Goal: Task Accomplishment & Management: Use online tool/utility

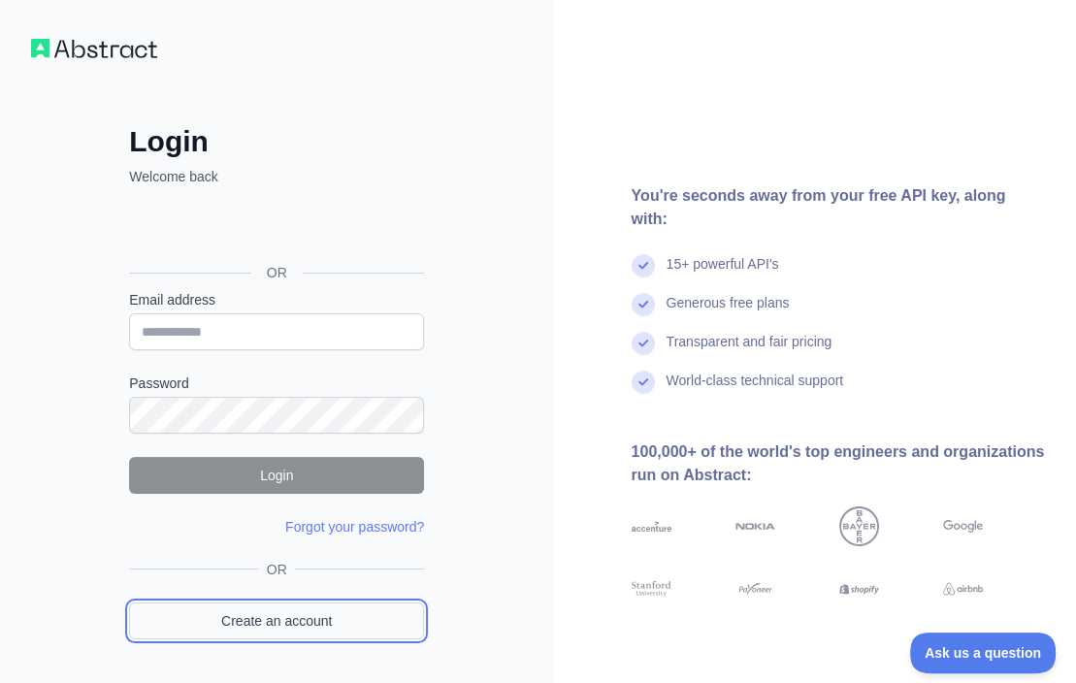
click at [268, 622] on link "Create an account" at bounding box center [276, 620] width 295 height 37
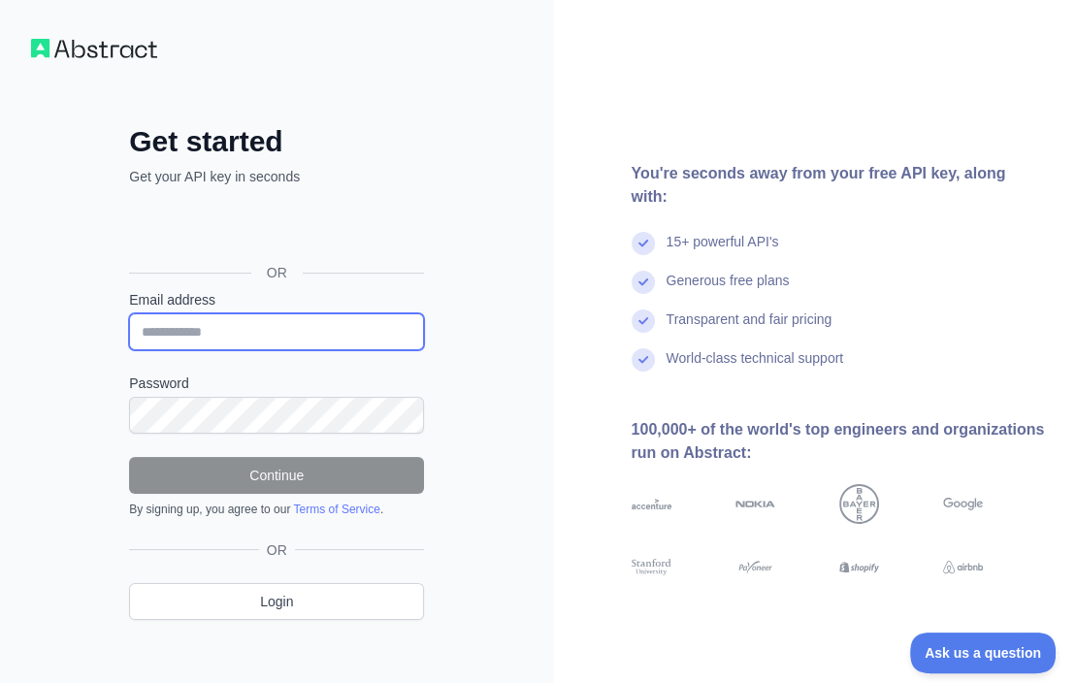
click at [231, 343] on input "Email address" at bounding box center [276, 331] width 295 height 37
paste input "**********"
type input "**********"
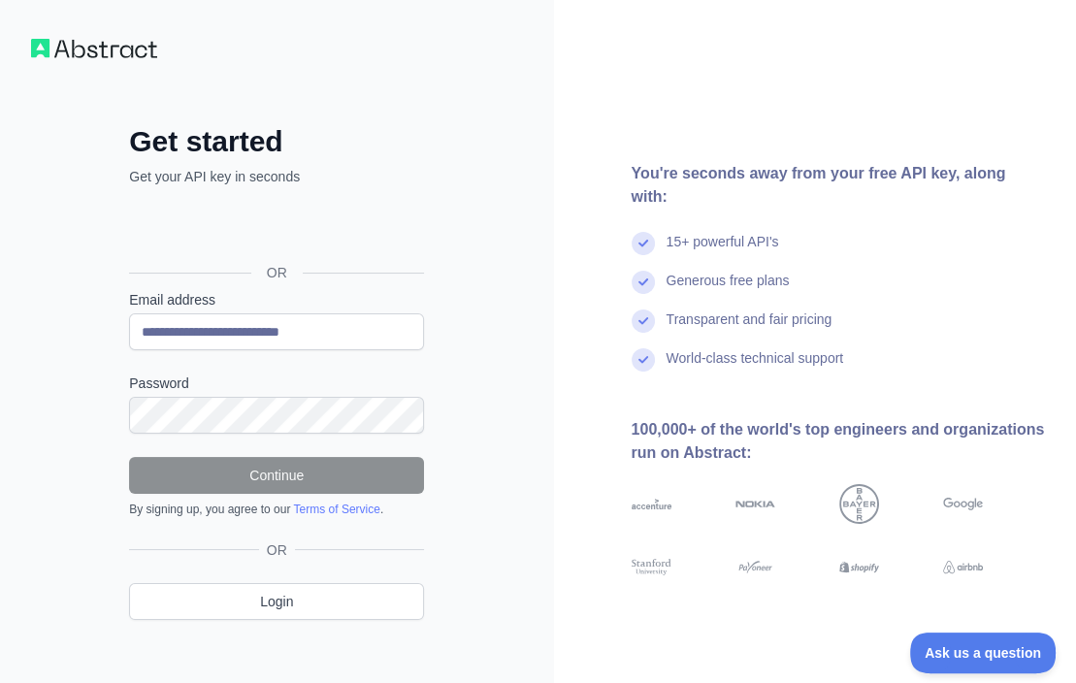
click at [446, 405] on div "**********" at bounding box center [276, 387] width 372 height 527
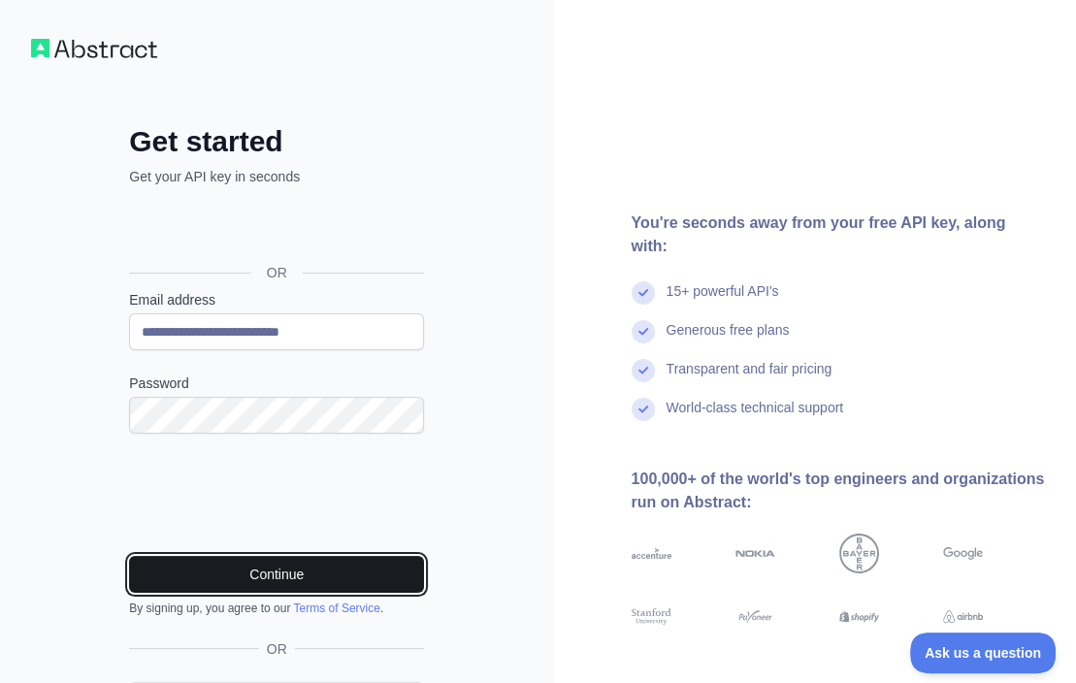
click at [291, 570] on button "Continue" at bounding box center [276, 574] width 295 height 37
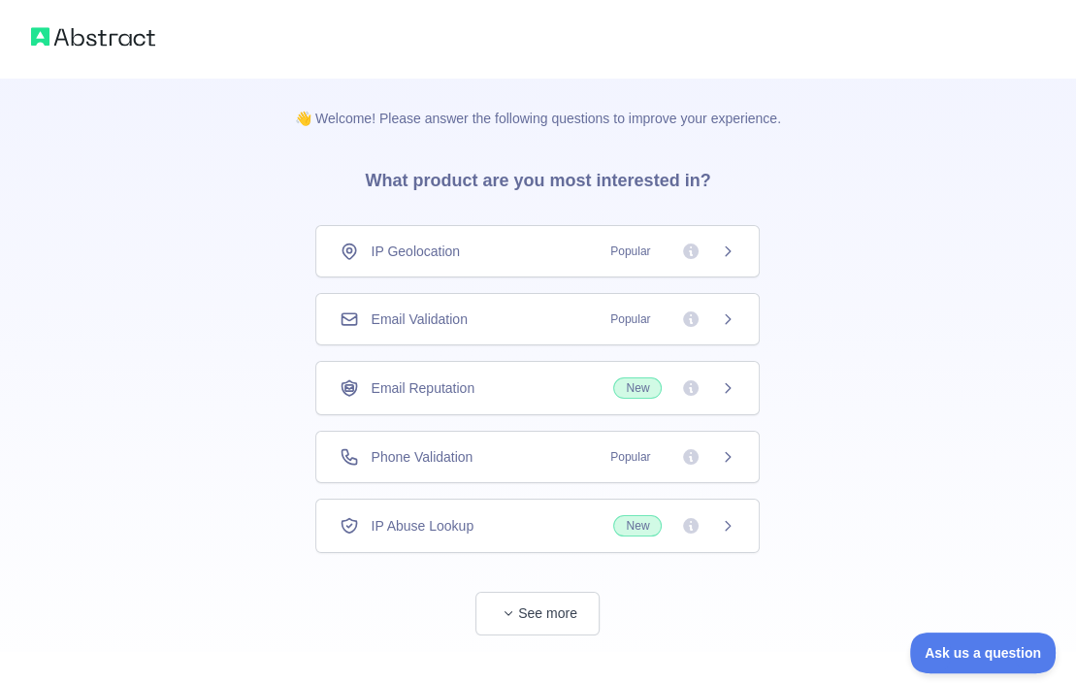
click at [512, 317] on div "Email Validation Popular" at bounding box center [537, 318] width 396 height 19
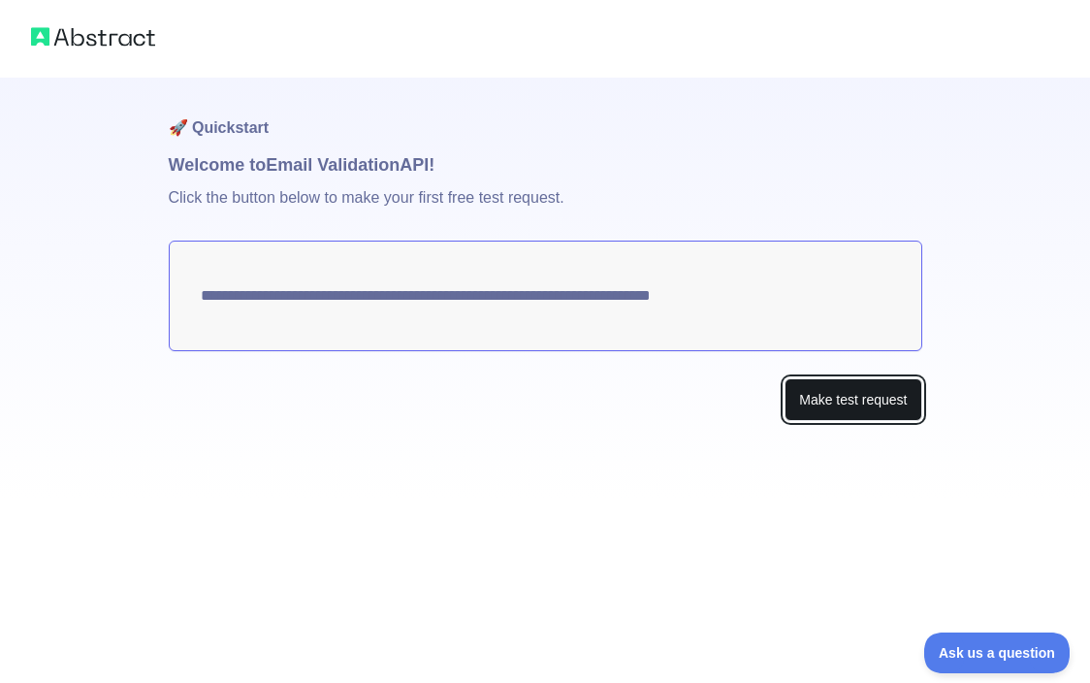
click at [875, 396] on button "Make test request" at bounding box center [853, 400] width 137 height 44
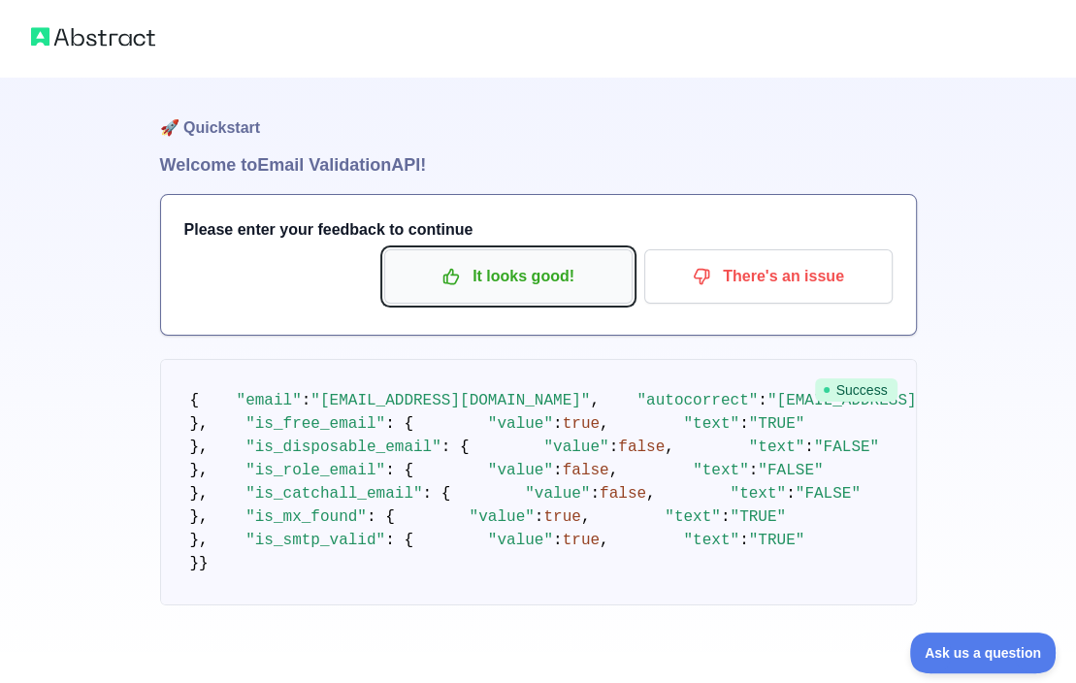
click at [532, 280] on p "It looks good!" at bounding box center [508, 276] width 219 height 33
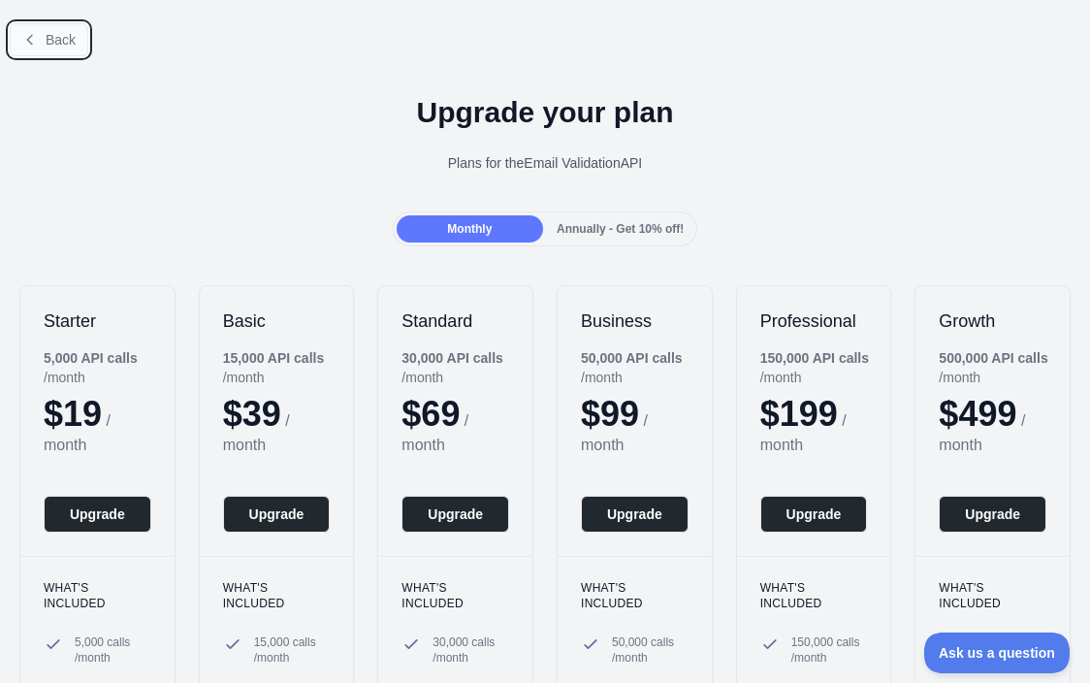
click at [29, 38] on icon at bounding box center [29, 39] width 5 height 9
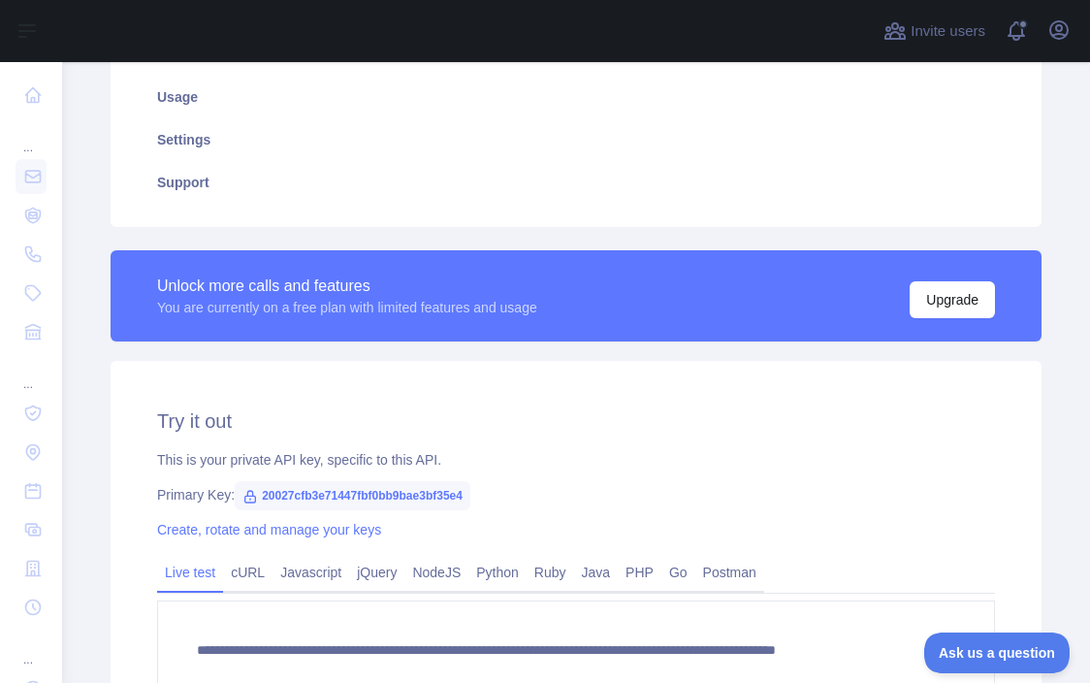
scroll to position [485, 0]
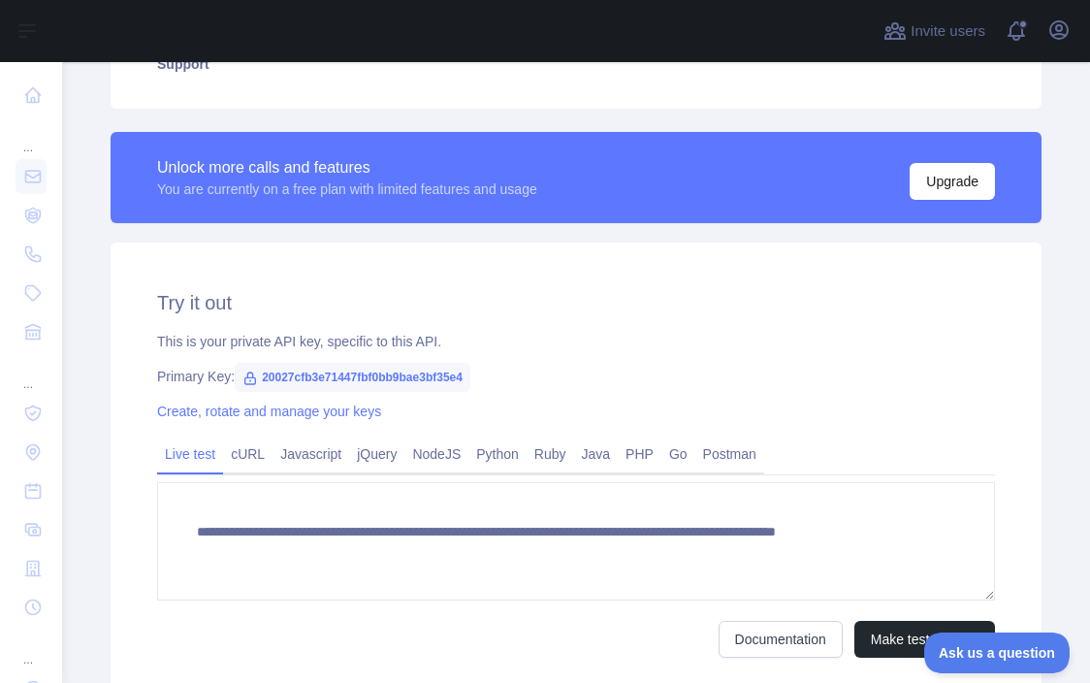
click at [380, 377] on span "20027cfb3e71447fbf0bb9bae3bf35e4" at bounding box center [353, 377] width 236 height 29
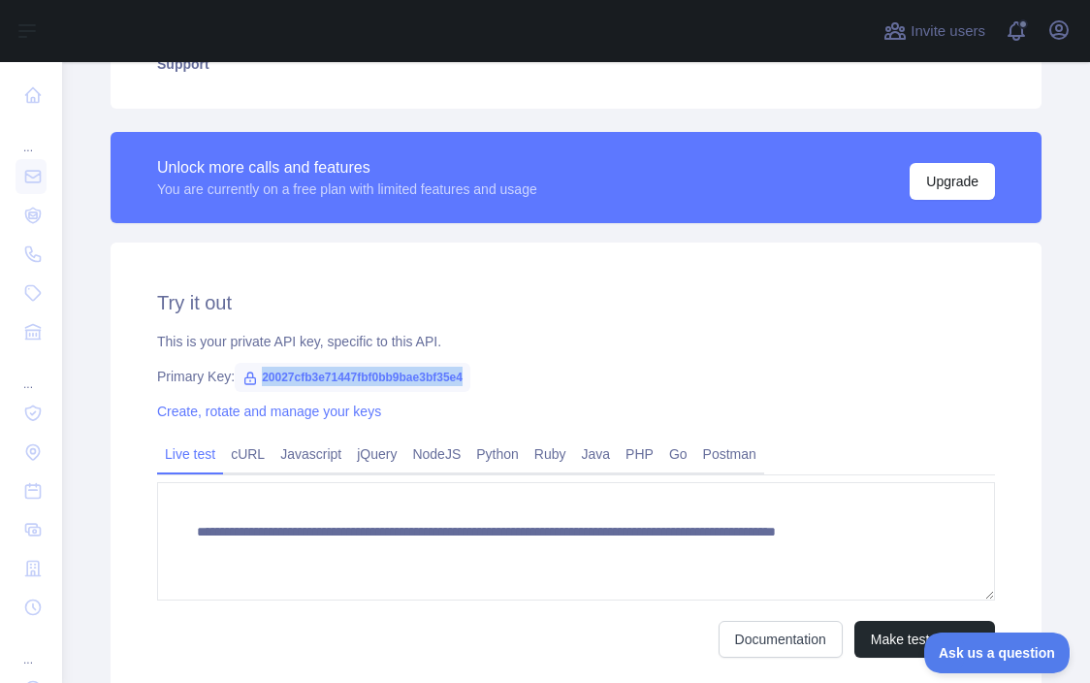
click at [380, 377] on span "20027cfb3e71447fbf0bb9bae3bf35e4" at bounding box center [353, 377] width 236 height 29
click at [474, 349] on div "This is your private API key, specific to this API." at bounding box center [576, 341] width 838 height 19
click at [453, 373] on span "20027cfb3e71447fbf0bb9bae3bf35e4" at bounding box center [353, 377] width 236 height 29
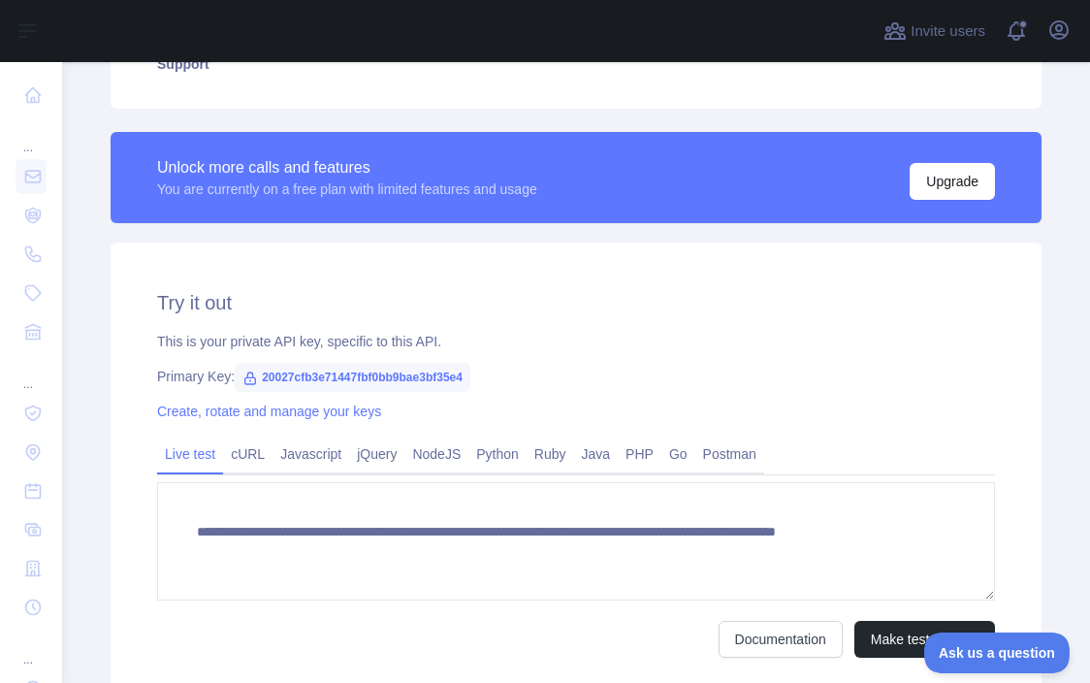
click at [453, 373] on span "20027cfb3e71447fbf0bb9bae3bf35e4" at bounding box center [353, 377] width 236 height 29
click at [442, 380] on span "20027cfb3e71447fbf0bb9bae3bf35e4" at bounding box center [353, 377] width 236 height 29
copy span "20027cfb3e71447fbf0bb9bae3bf35e4"
